Goal: Book appointment/travel/reservation

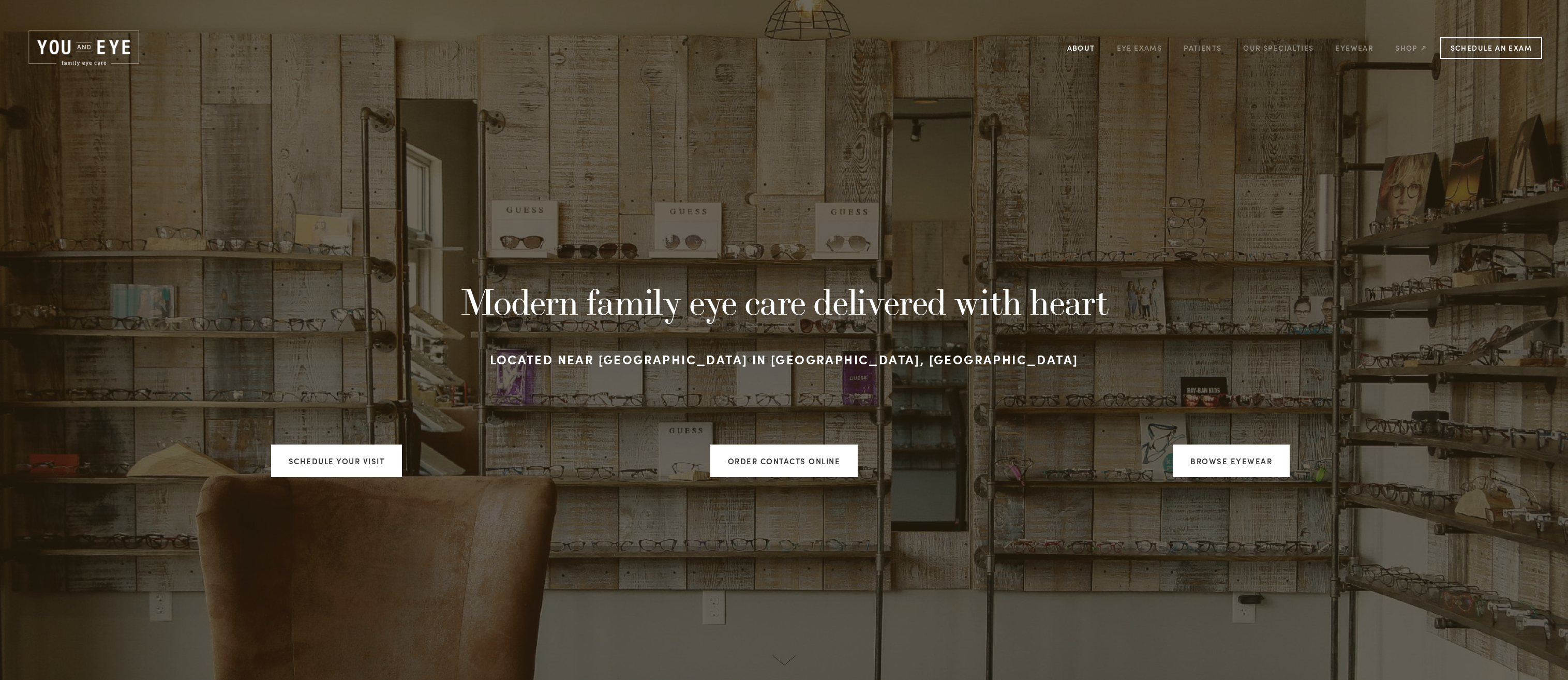
click at [1080, 54] on link "About" at bounding box center [1081, 47] width 28 height 16
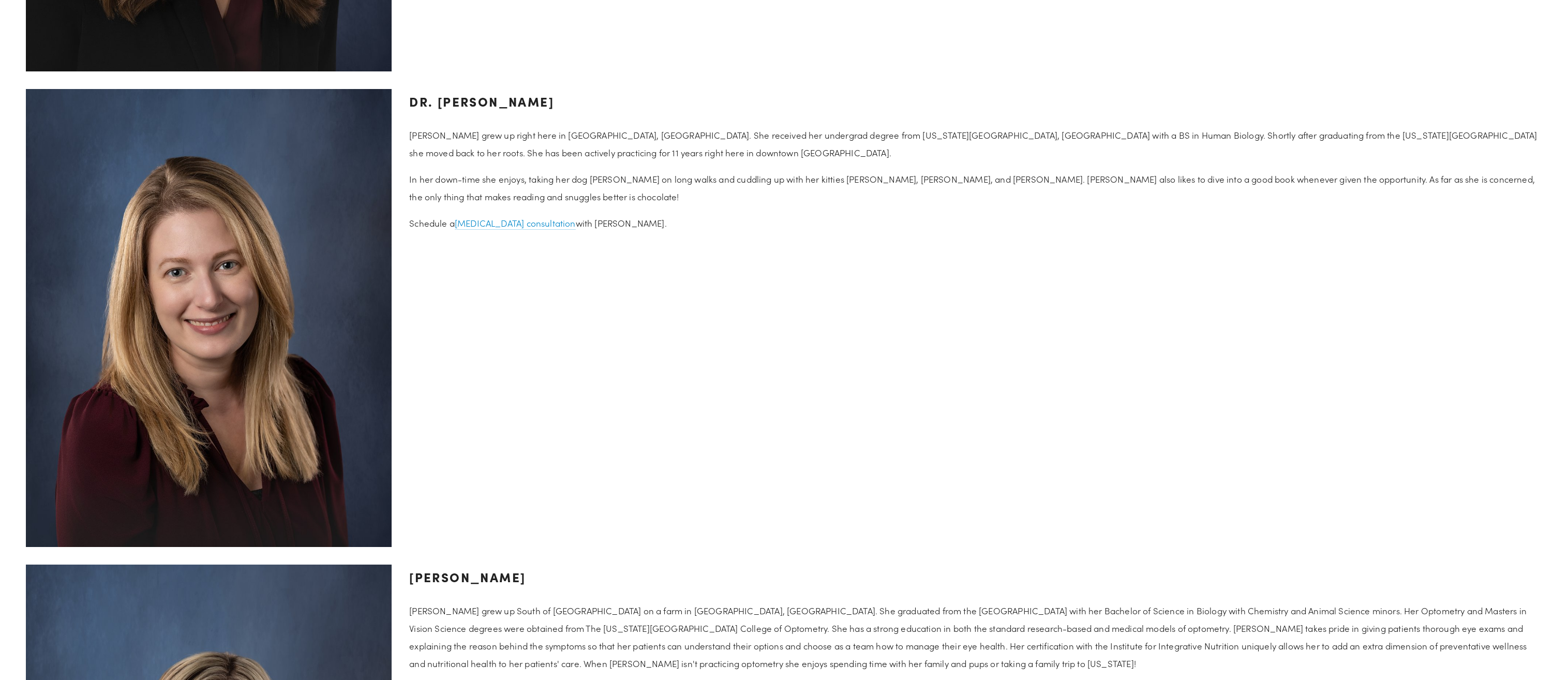
scroll to position [1997, 0]
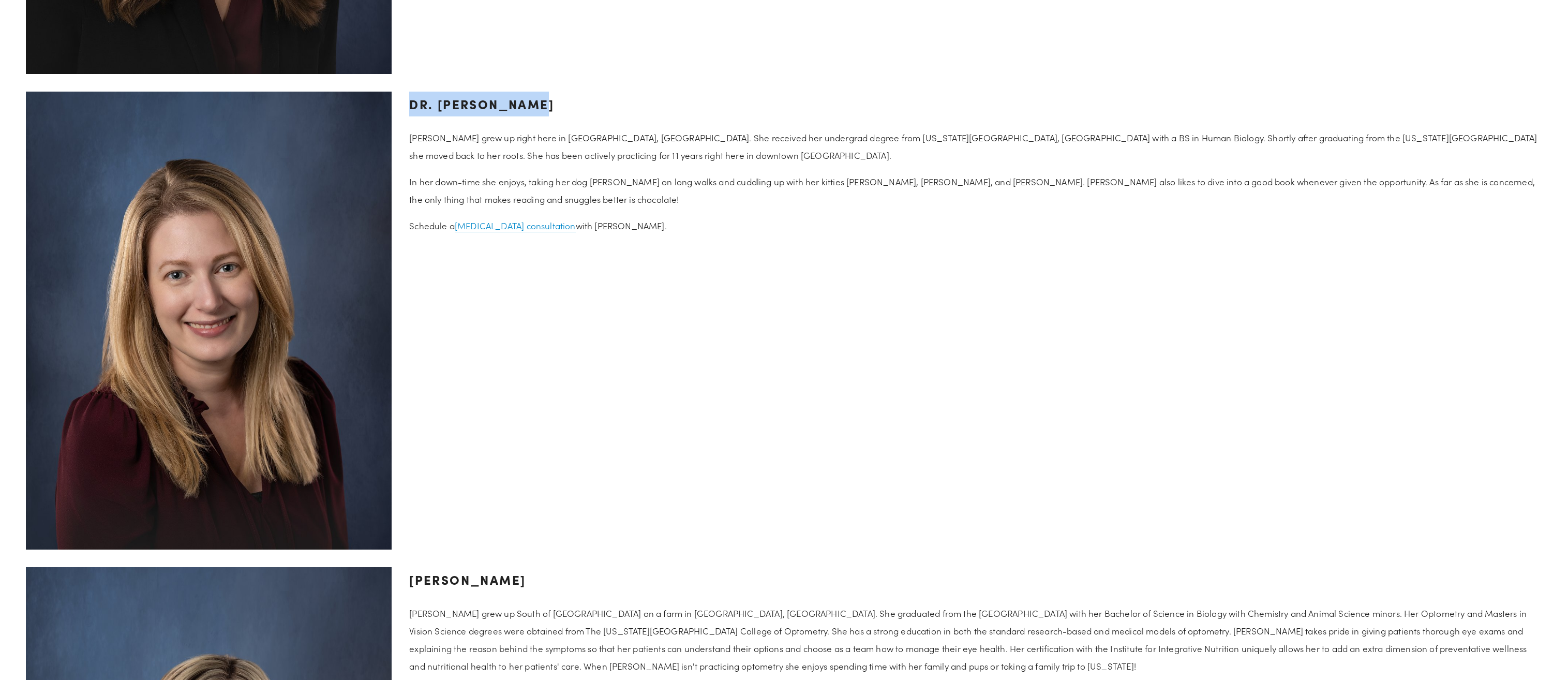
drag, startPoint x: 540, startPoint y: 68, endPoint x: 404, endPoint y: 74, distance: 136.1
click at [404, 83] on div "Dr. [PERSON_NAME] [PERSON_NAME] grew up right here in [GEOGRAPHIC_DATA], [GEOGR…" at bounding box center [976, 163] width 1150 height 160
drag, startPoint x: 404, startPoint y: 74, endPoint x: 443, endPoint y: 63, distance: 40.5
copy h3 "Dr. [PERSON_NAME]"
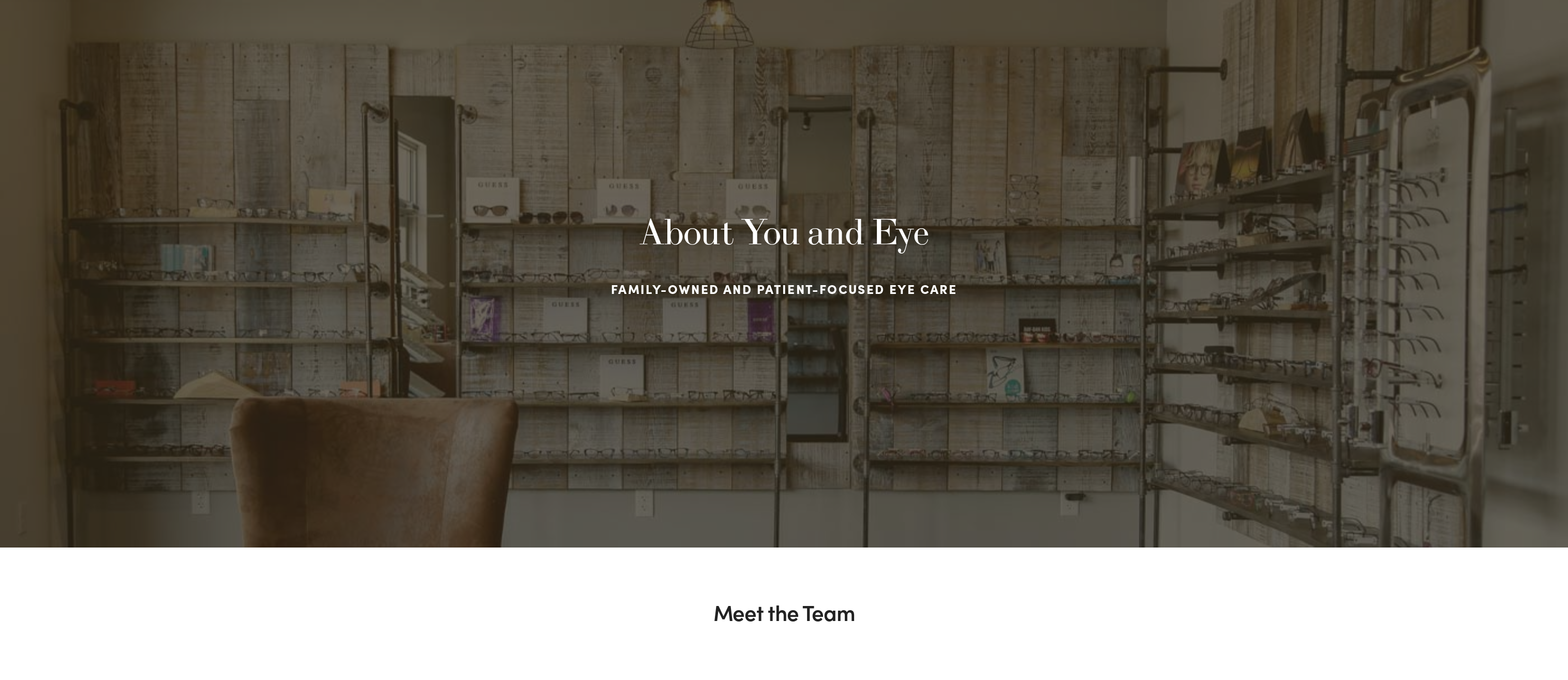
scroll to position [0, 0]
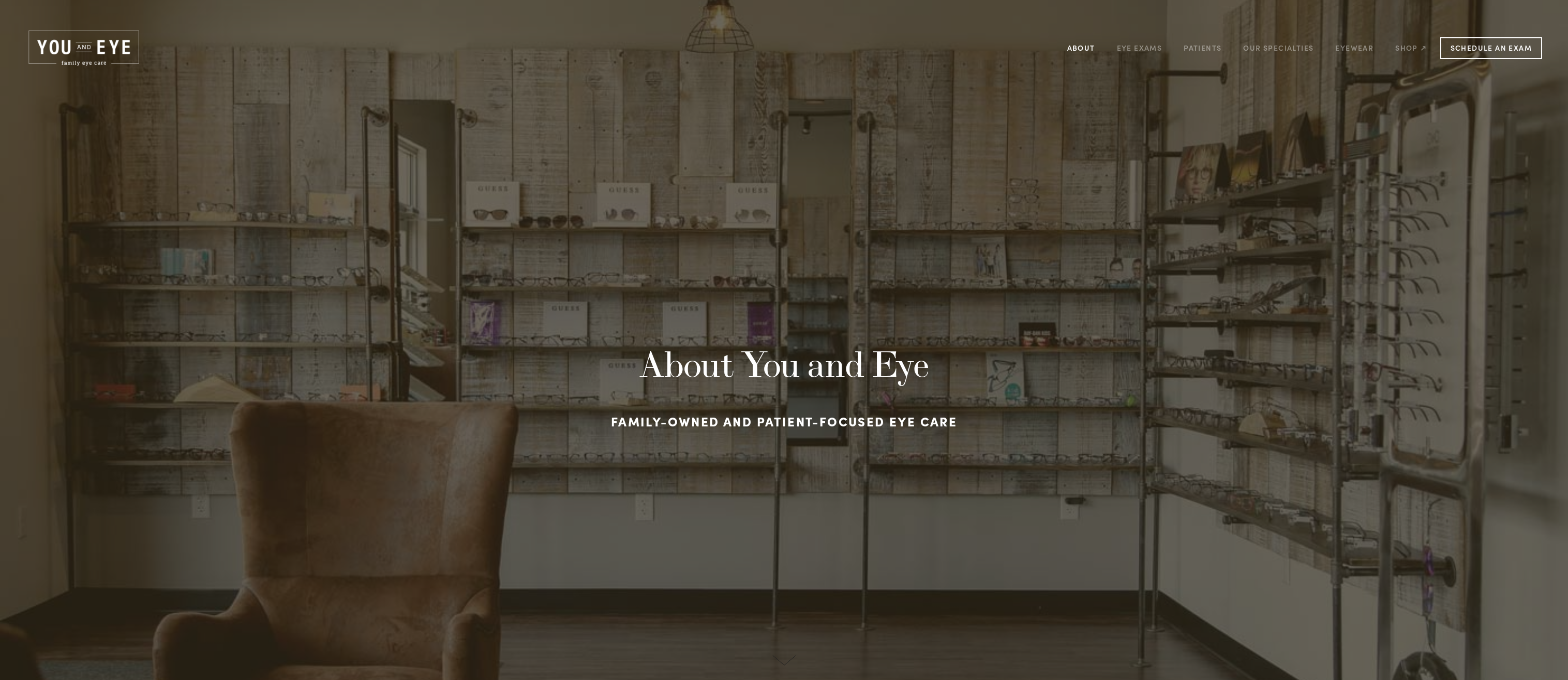
click at [1095, 50] on div "About Eye Exams Patients Our Specialties [MEDICAL_DATA] management [MEDICAL_DAT…" at bounding box center [1247, 47] width 382 height 16
click at [1084, 50] on link "About" at bounding box center [1081, 47] width 28 height 16
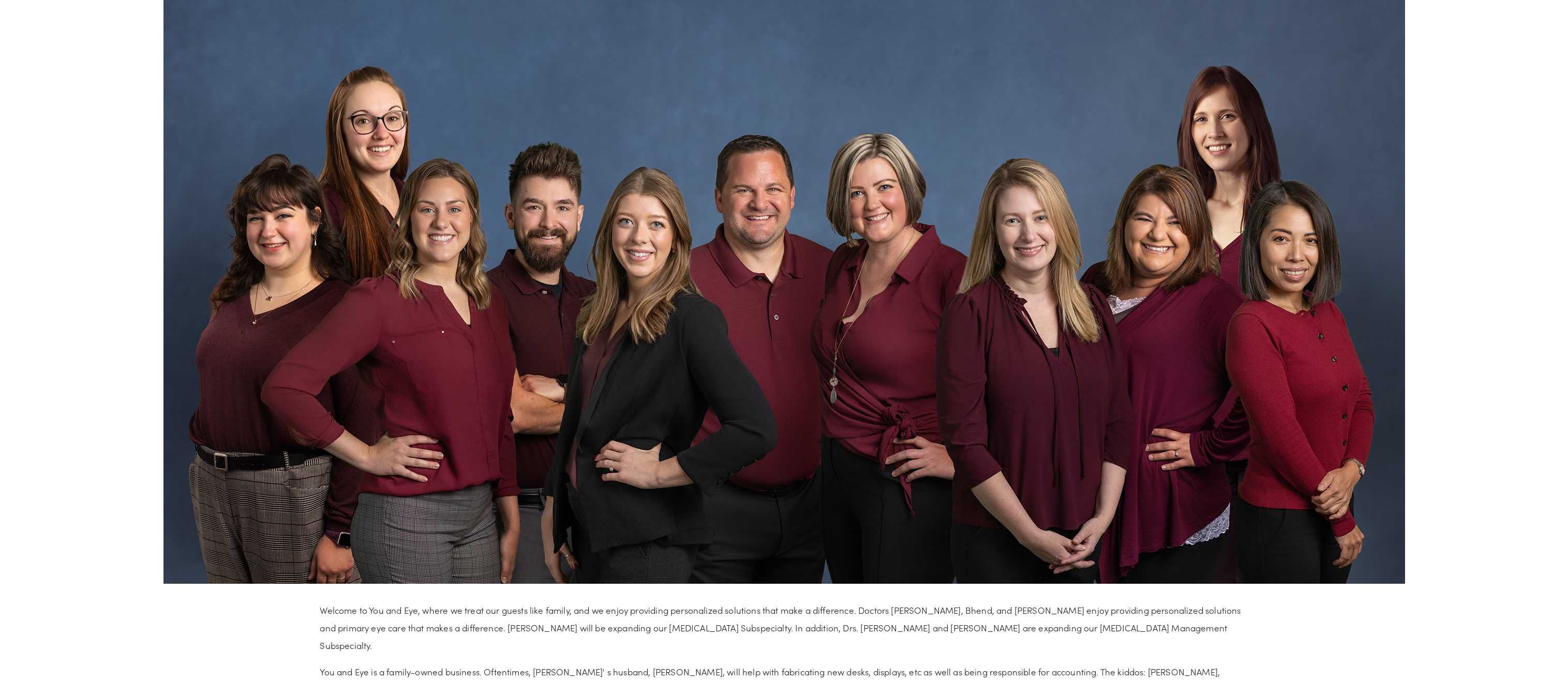
scroll to position [807, 0]
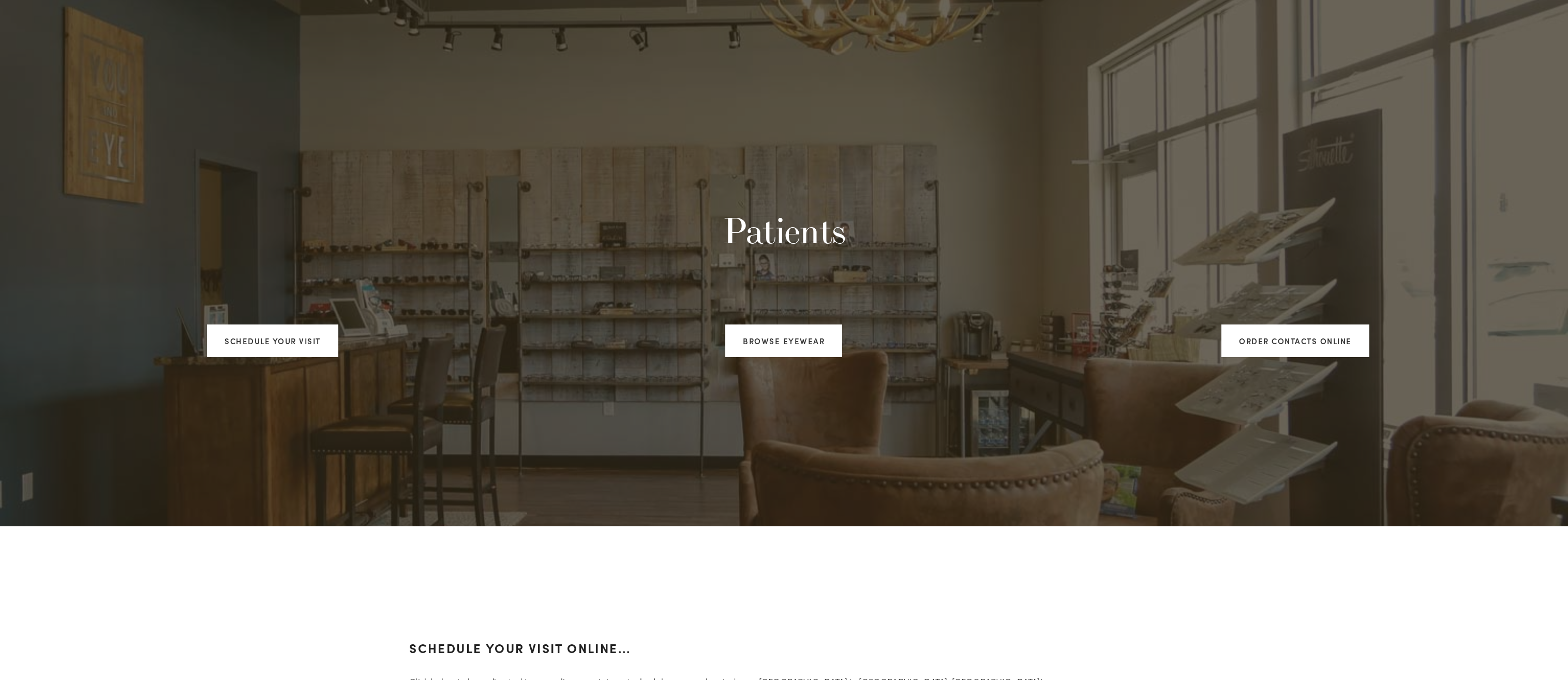
scroll to position [155, 0]
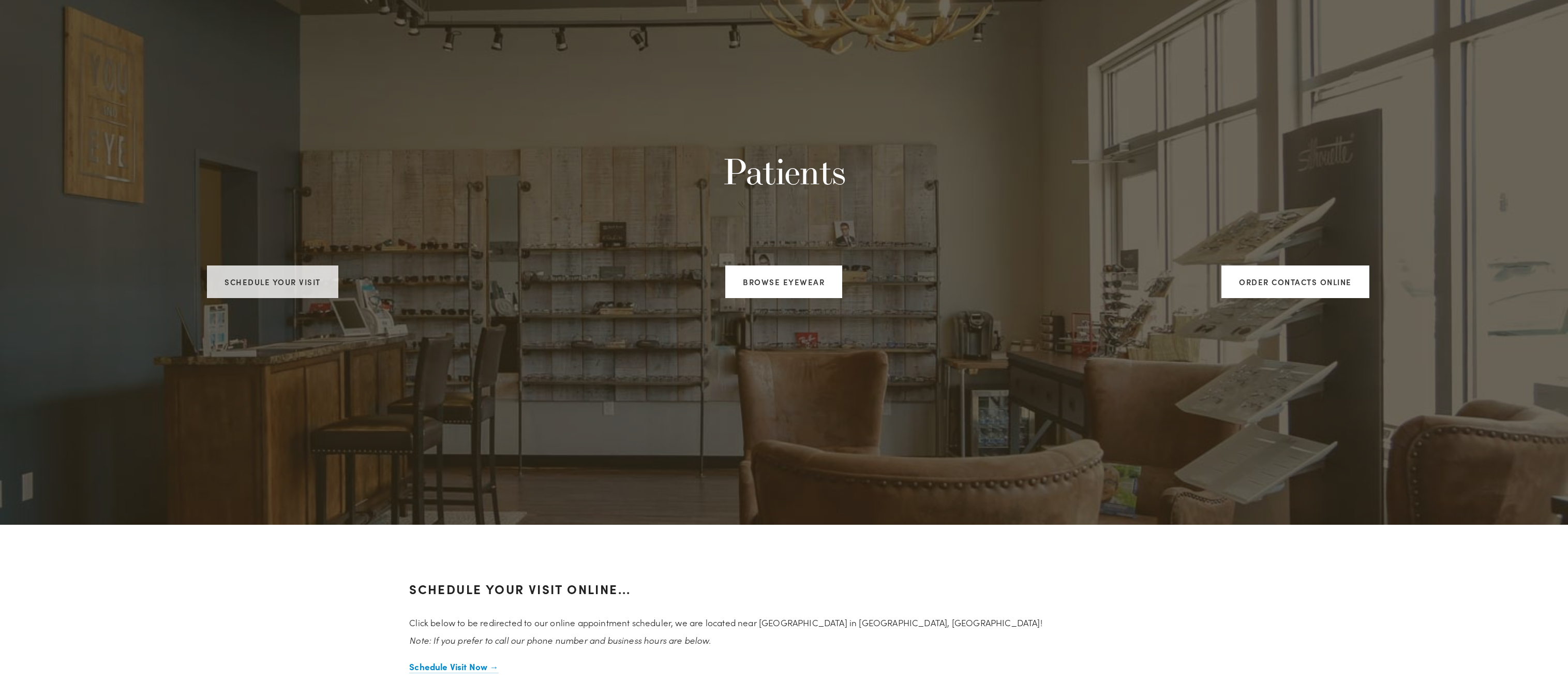
click at [328, 289] on link "Schedule your visit" at bounding box center [273, 282] width 131 height 33
